Goal: Navigation & Orientation: Find specific page/section

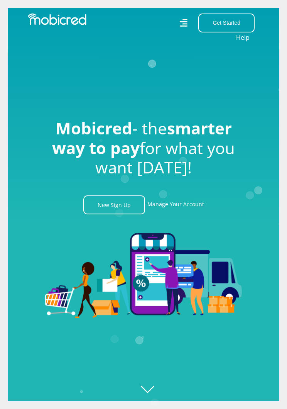
scroll to position [0, 208]
click at [182, 23] on icon at bounding box center [184, 22] width 8 height 11
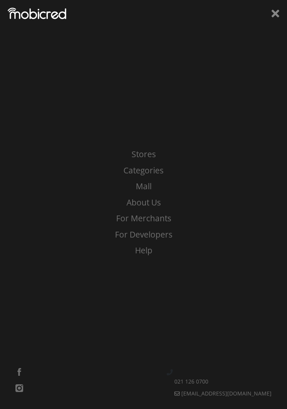
scroll to position [0, 417]
click at [139, 151] on link "Stores" at bounding box center [144, 154] width 276 height 12
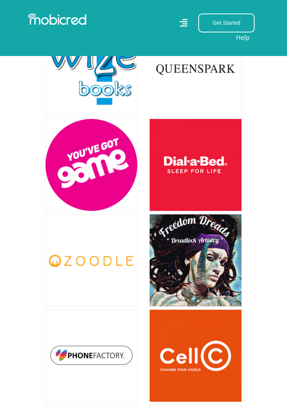
scroll to position [904, 0]
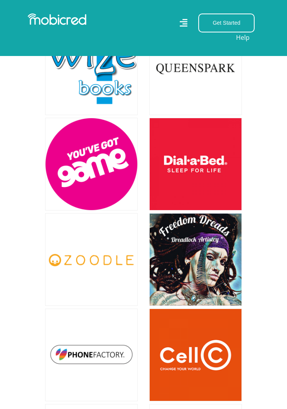
click at [88, 168] on link at bounding box center [91, 164] width 93 height 93
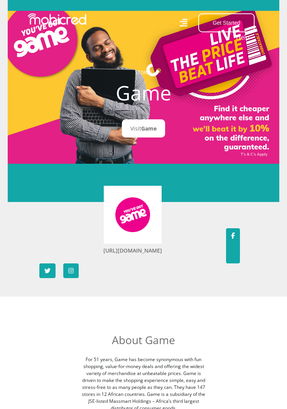
scroll to position [37, 0]
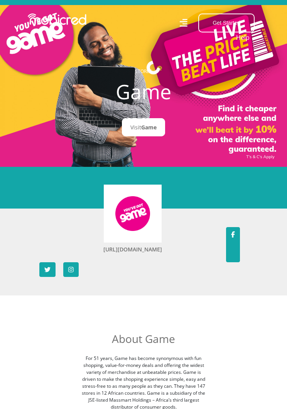
click at [125, 215] on img at bounding box center [132, 213] width 35 height 35
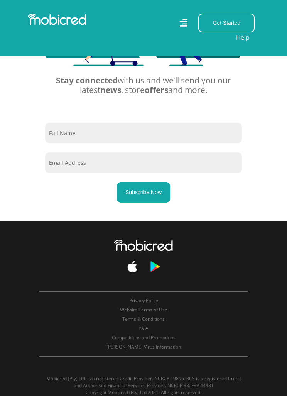
scroll to position [764, 0]
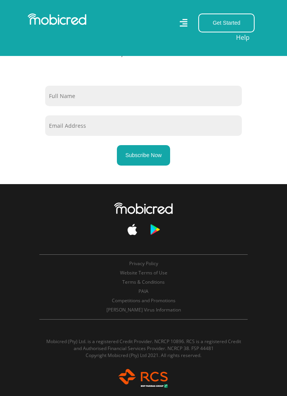
click at [128, 214] on img at bounding box center [143, 209] width 59 height 12
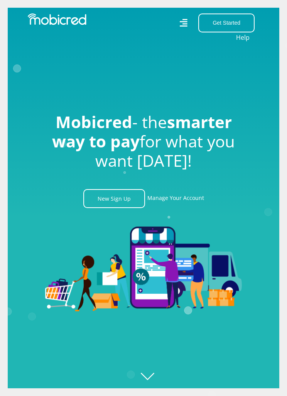
click at [186, 27] on icon at bounding box center [184, 22] width 8 height 11
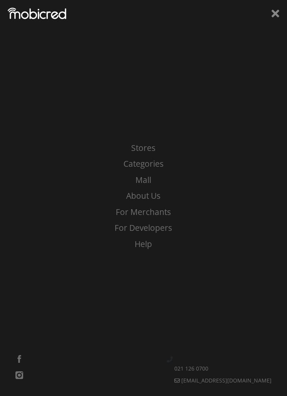
scroll to position [0, 208]
click at [137, 151] on link "Stores" at bounding box center [144, 148] width 276 height 12
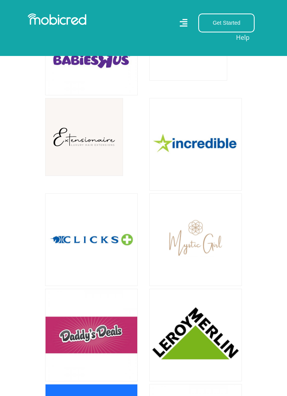
scroll to position [1776, 0]
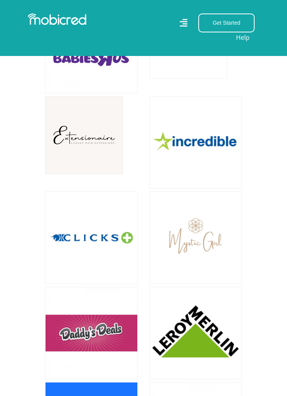
click at [179, 155] on link at bounding box center [195, 142] width 93 height 93
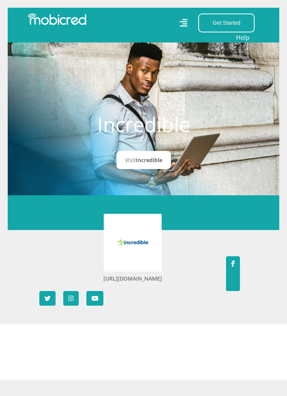
click at [129, 252] on img at bounding box center [132, 242] width 35 height 35
